Goal: Task Accomplishment & Management: Complete application form

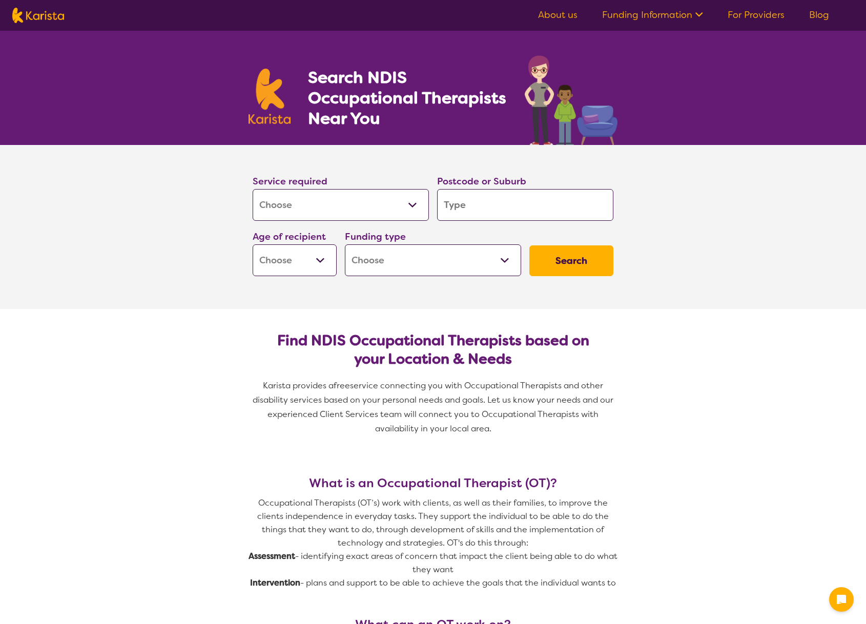
select select "[MEDICAL_DATA]"
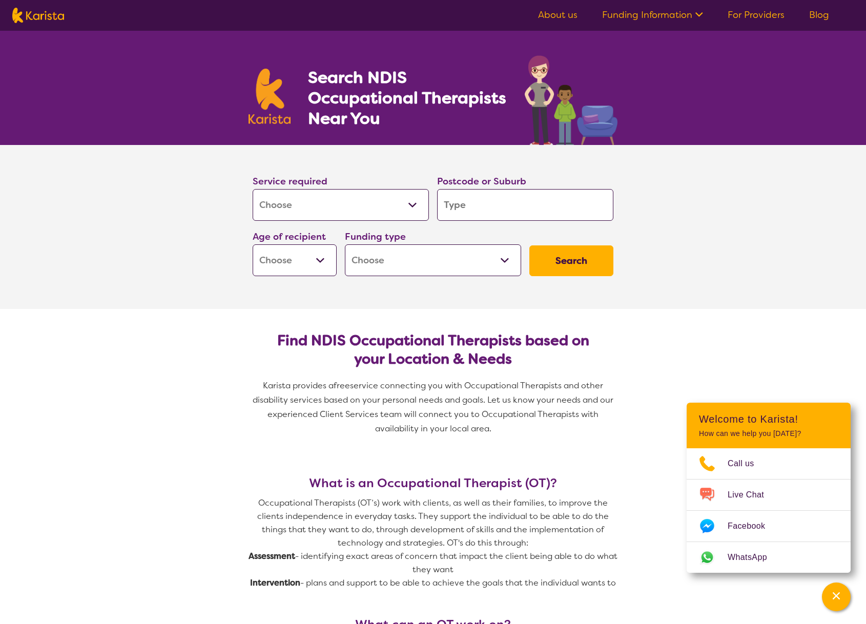
click at [530, 200] on input "search" at bounding box center [525, 205] width 176 height 32
type input "3153"
click at [321, 264] on select "Early Childhood - 0 to 9 Child - 10 to 11 Adolescent - 12 to 17 Adult - 18 to 6…" at bounding box center [295, 260] width 84 height 32
select select "EC"
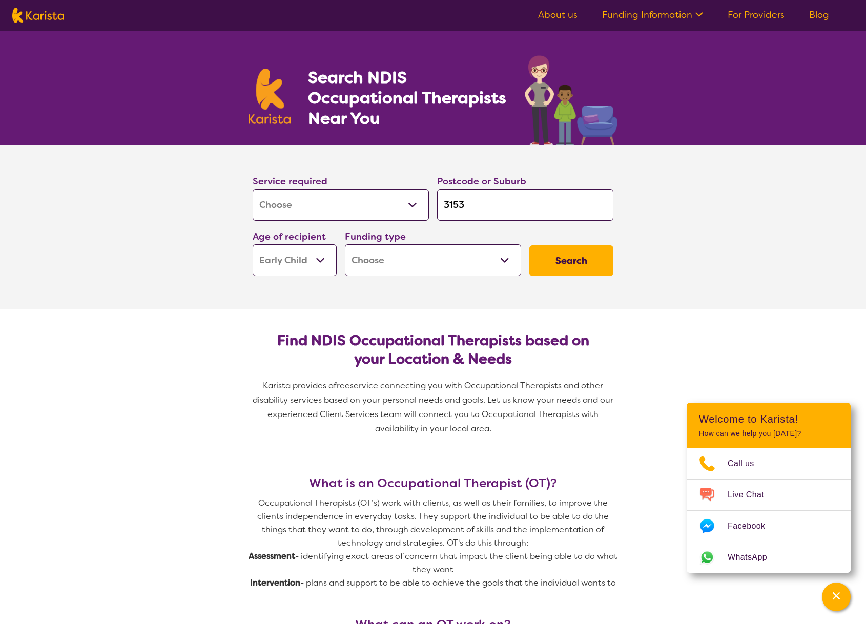
click at [253, 244] on select "Early Childhood - 0 to 9 Child - 10 to 11 Adolescent - 12 to 17 Adult - 18 to 6…" at bounding box center [295, 260] width 84 height 32
select select "EC"
click at [429, 252] on select "Home Care Package (HCP) National Disability Insurance Scheme (NDIS) I don't know" at bounding box center [433, 260] width 176 height 32
select select "HCP"
click at [345, 244] on select "Home Care Package (HCP) National Disability Insurance Scheme (NDIS) I don't know" at bounding box center [433, 260] width 176 height 32
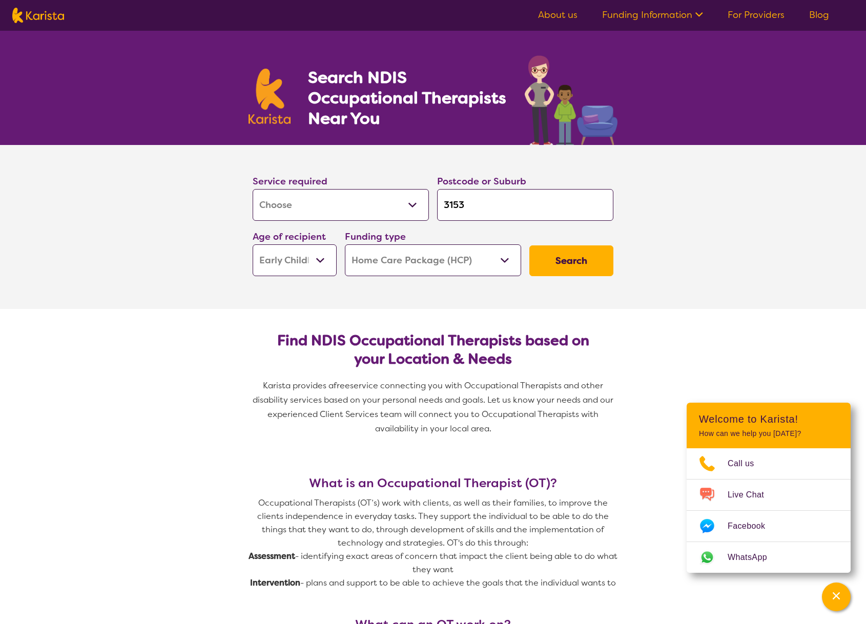
select select "HCP"
click at [604, 261] on button "Search" at bounding box center [571, 260] width 84 height 31
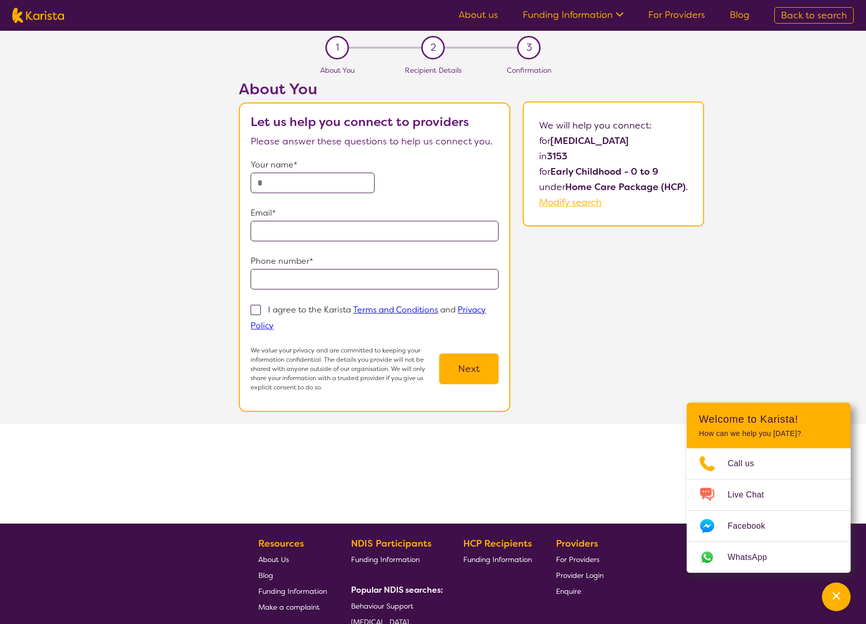
select select "[MEDICAL_DATA]"
select select "EC"
select select "HCP"
select select "[MEDICAL_DATA]"
select select "EC"
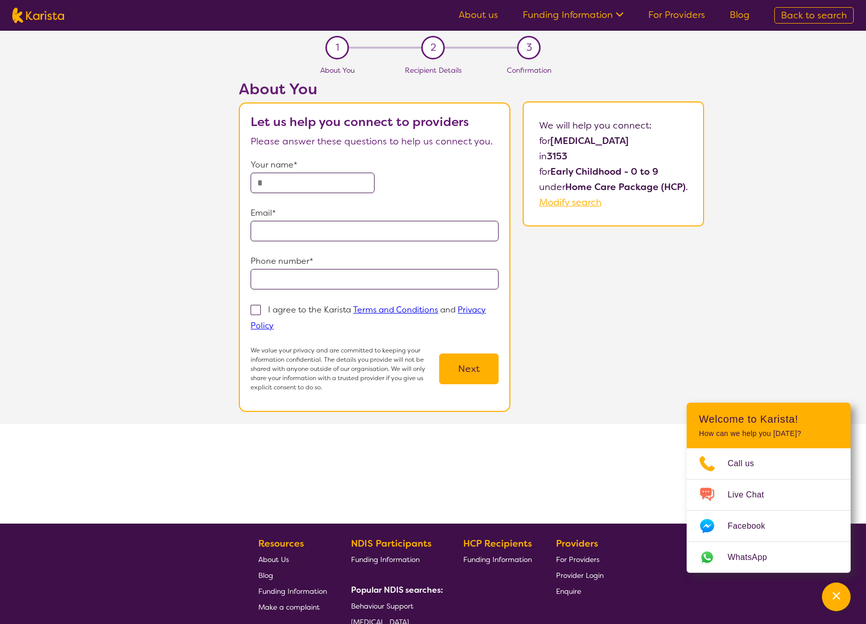
select select "HCP"
